Goal: Transaction & Acquisition: Purchase product/service

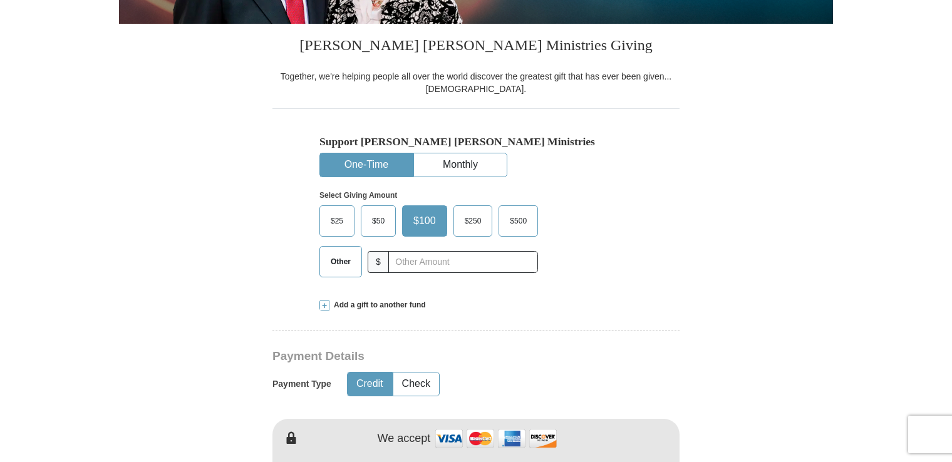
scroll to position [297, 0]
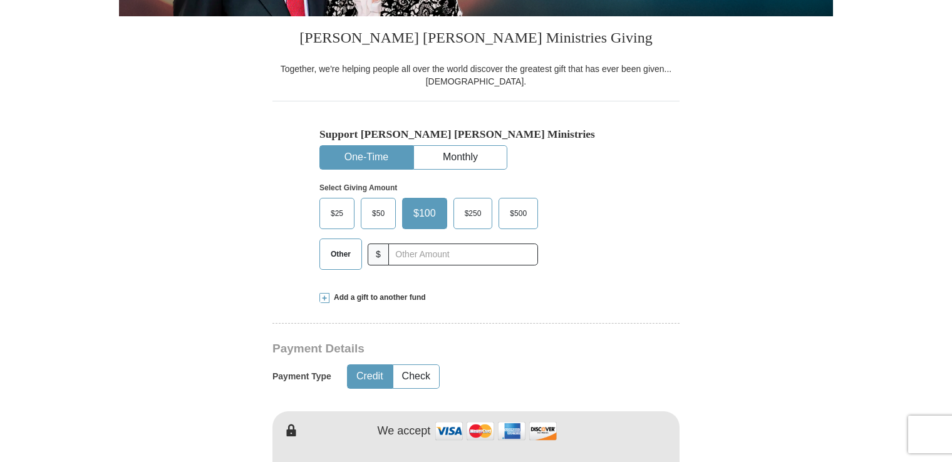
click at [378, 206] on span "$50" at bounding box center [378, 213] width 25 height 19
click at [0, 0] on input "$50" at bounding box center [0, 0] width 0 height 0
click at [324, 297] on span at bounding box center [324, 298] width 10 height 10
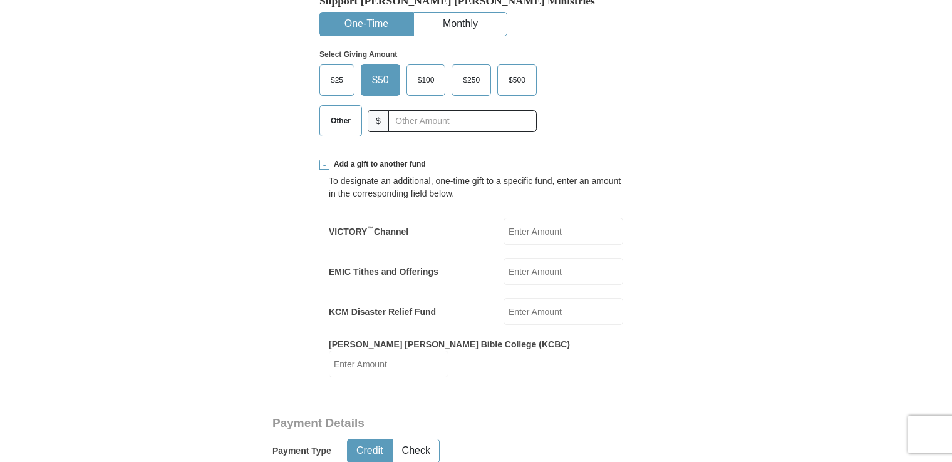
scroll to position [433, 0]
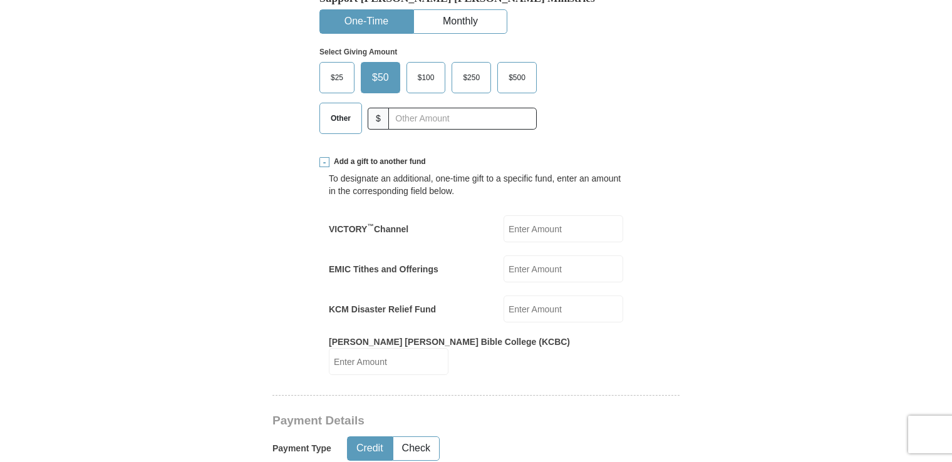
click at [567, 310] on input "KCM Disaster Relief Fund" at bounding box center [563, 308] width 120 height 27
type input "50"
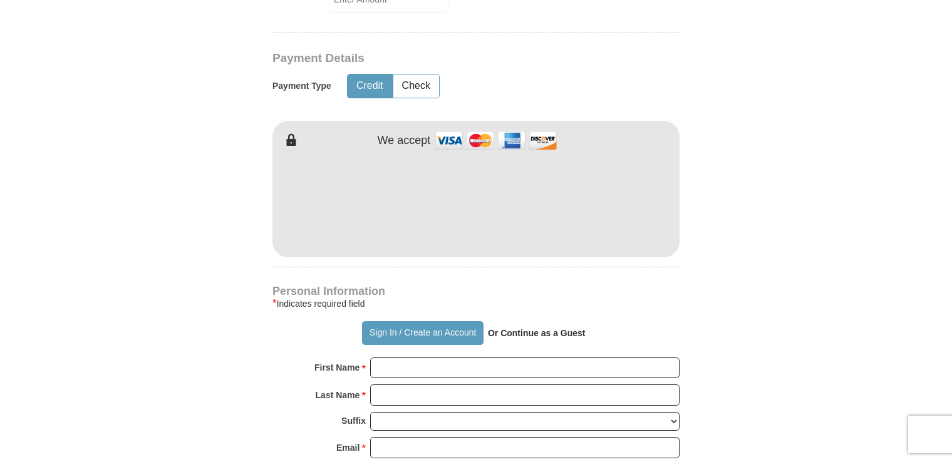
scroll to position [799, 0]
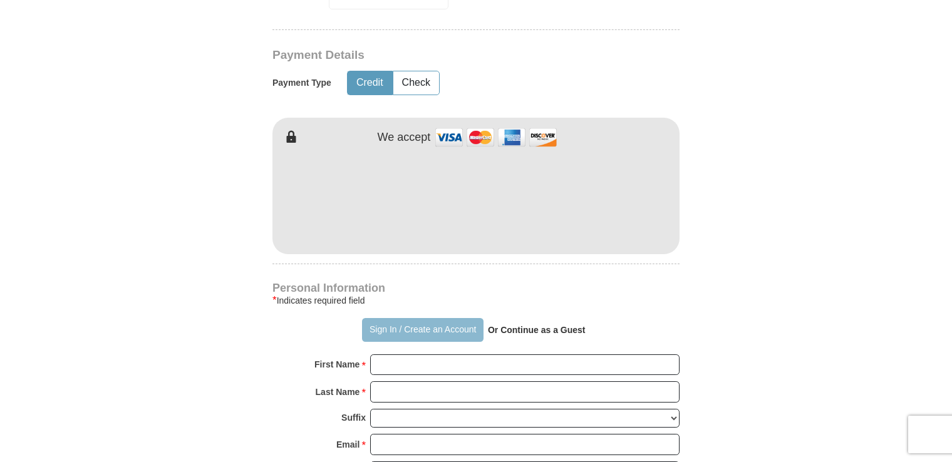
click at [408, 318] on button "Sign In / Create an Account" at bounding box center [422, 330] width 121 height 24
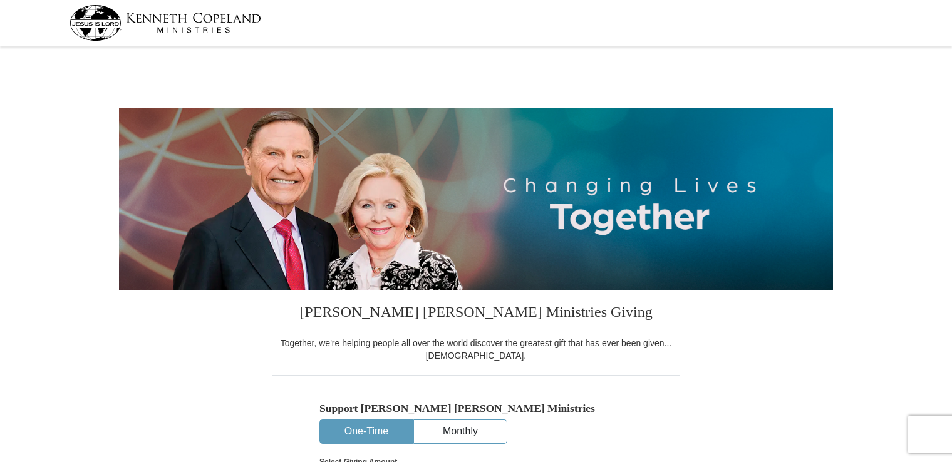
select select "HI"
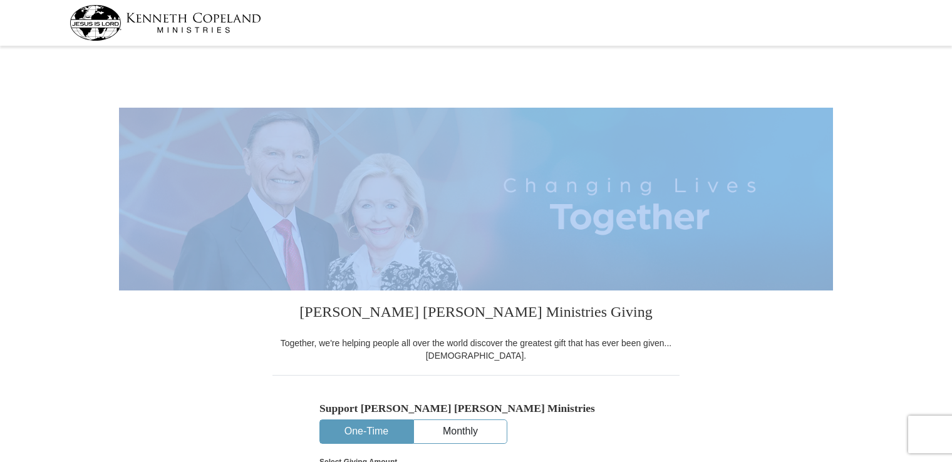
drag, startPoint x: 950, startPoint y: 68, endPoint x: 949, endPoint y: 108, distance: 39.5
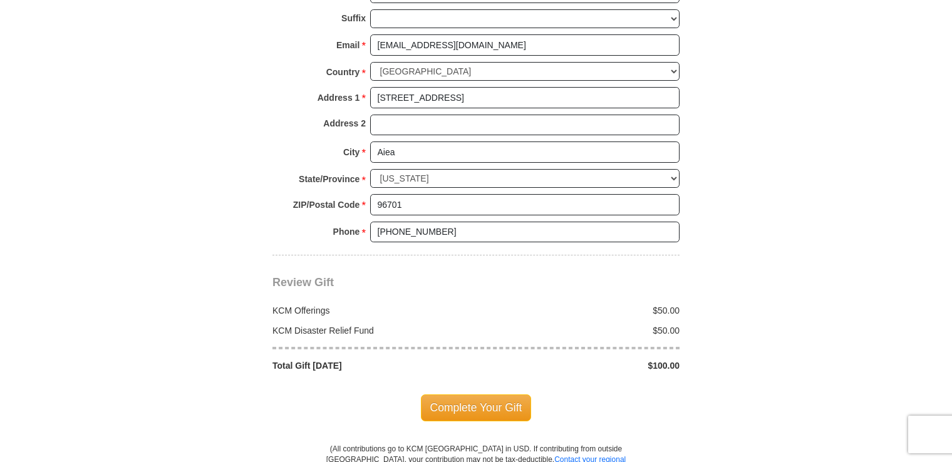
scroll to position [929, 0]
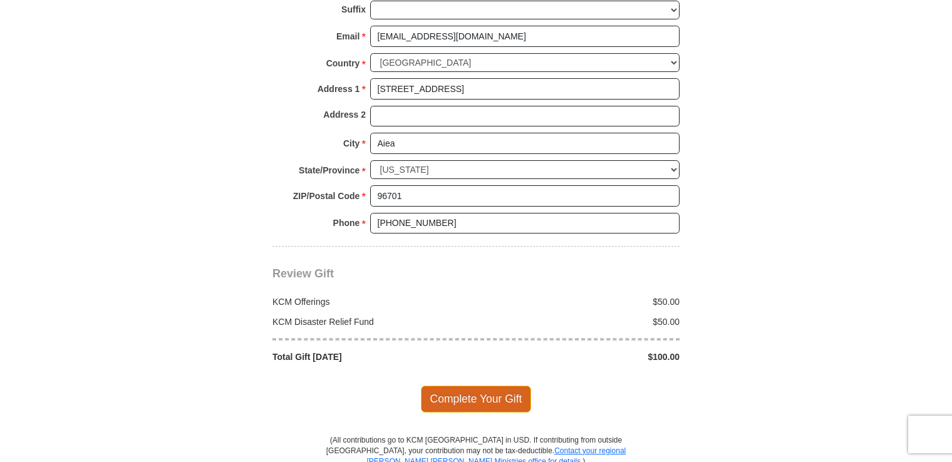
click at [448, 389] on span "Complete Your Gift" at bounding box center [476, 399] width 111 height 26
